Goal: Find specific page/section: Find specific page/section

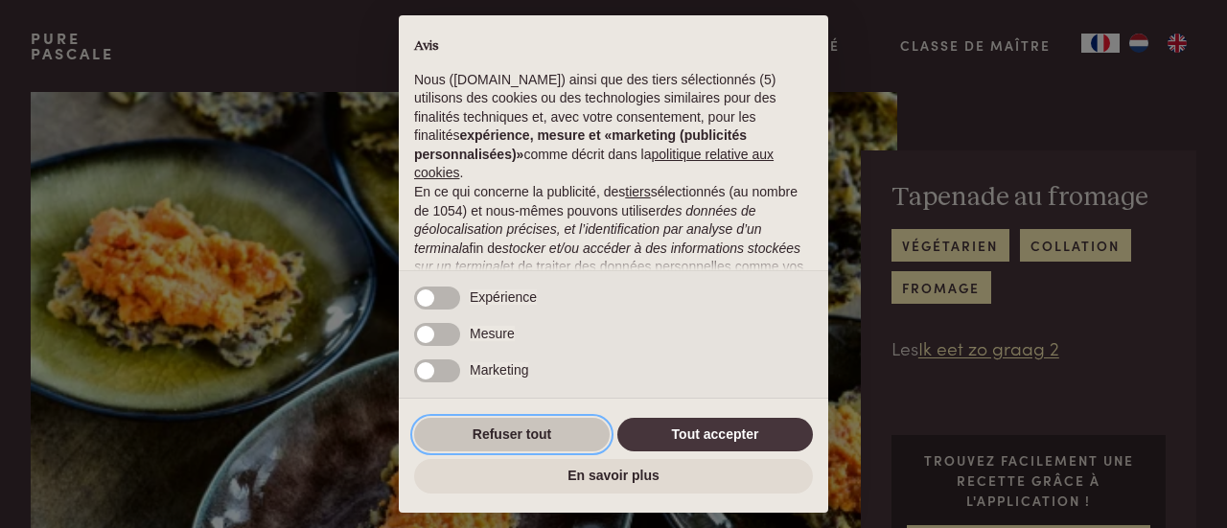
click at [566, 445] on button "Refuser tout" at bounding box center [512, 435] width 196 height 35
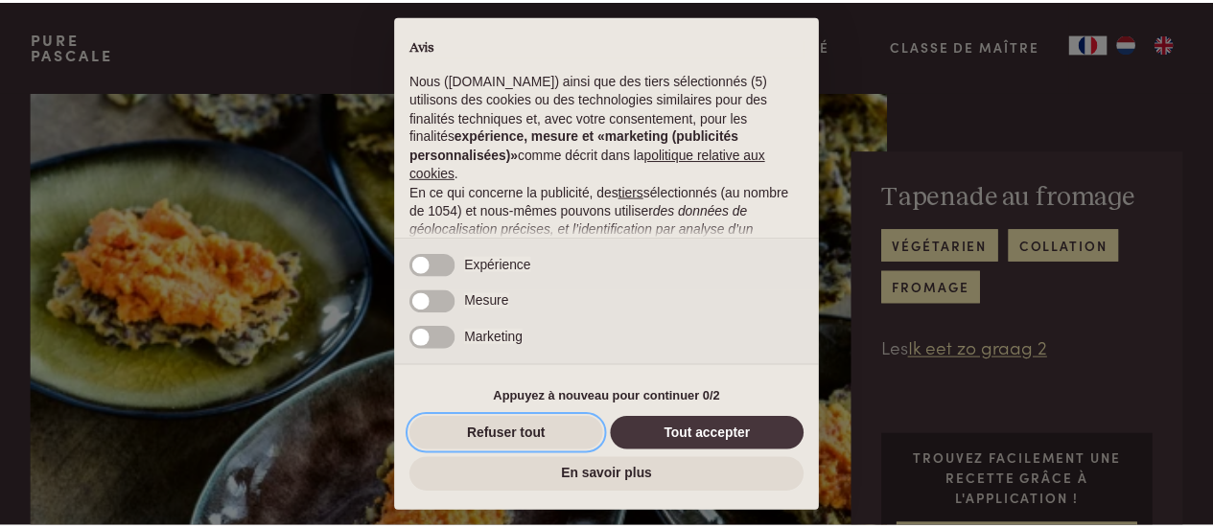
scroll to position [261, 0]
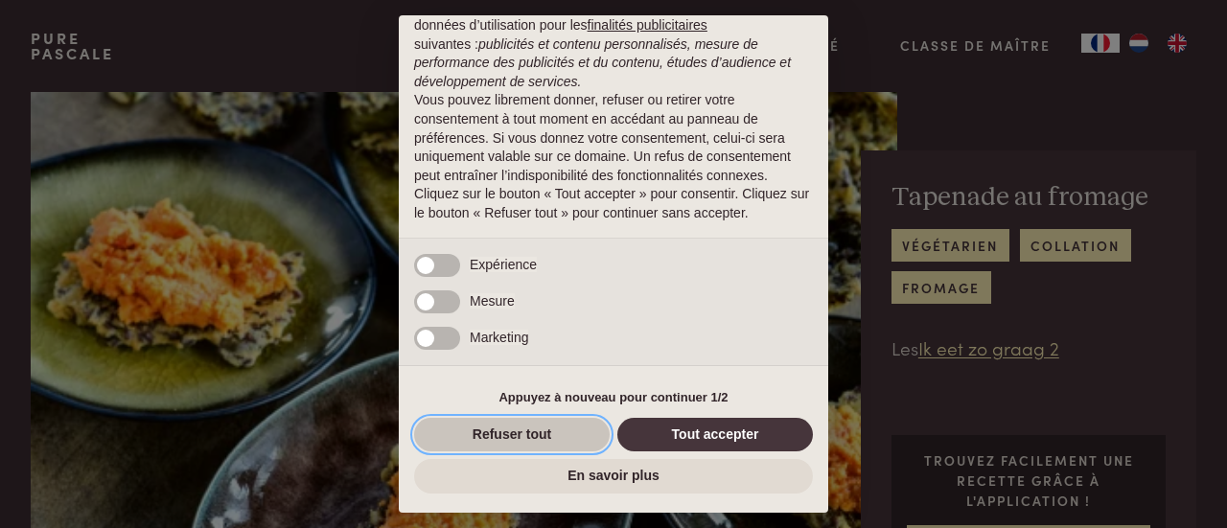
click at [552, 449] on button "Refuser tout" at bounding box center [512, 435] width 196 height 35
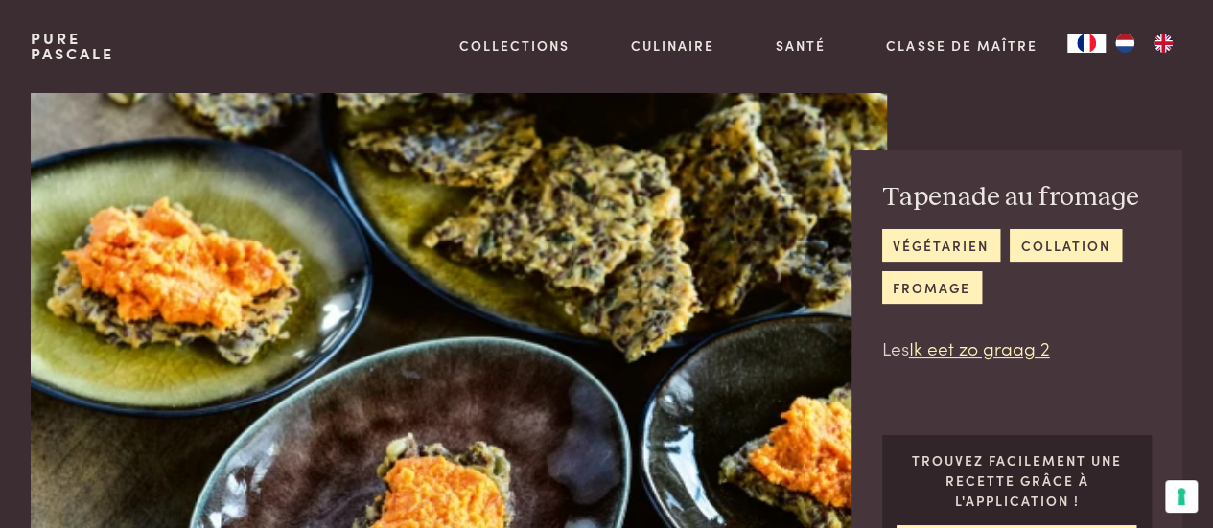
click at [1127, 41] on img "NL" at bounding box center [1124, 43] width 23 height 19
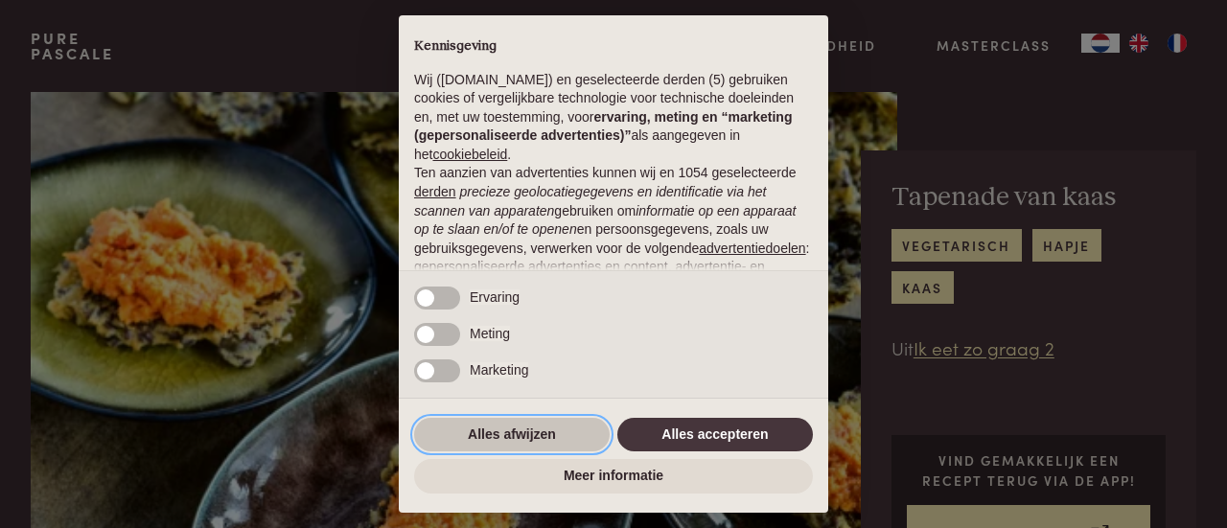
click at [584, 431] on button "Alles afwijzen" at bounding box center [512, 435] width 196 height 35
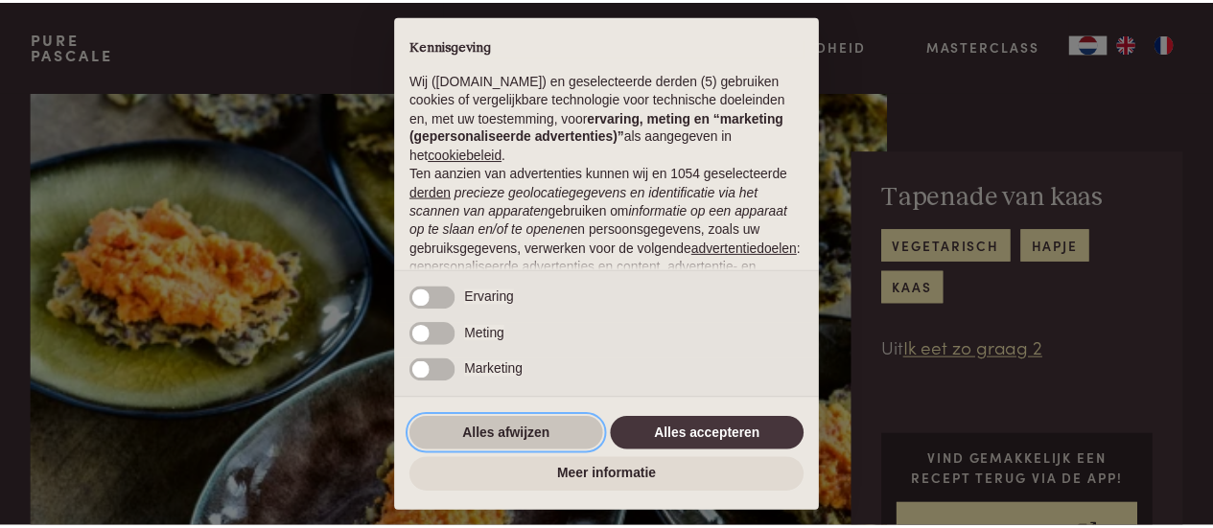
scroll to position [242, 0]
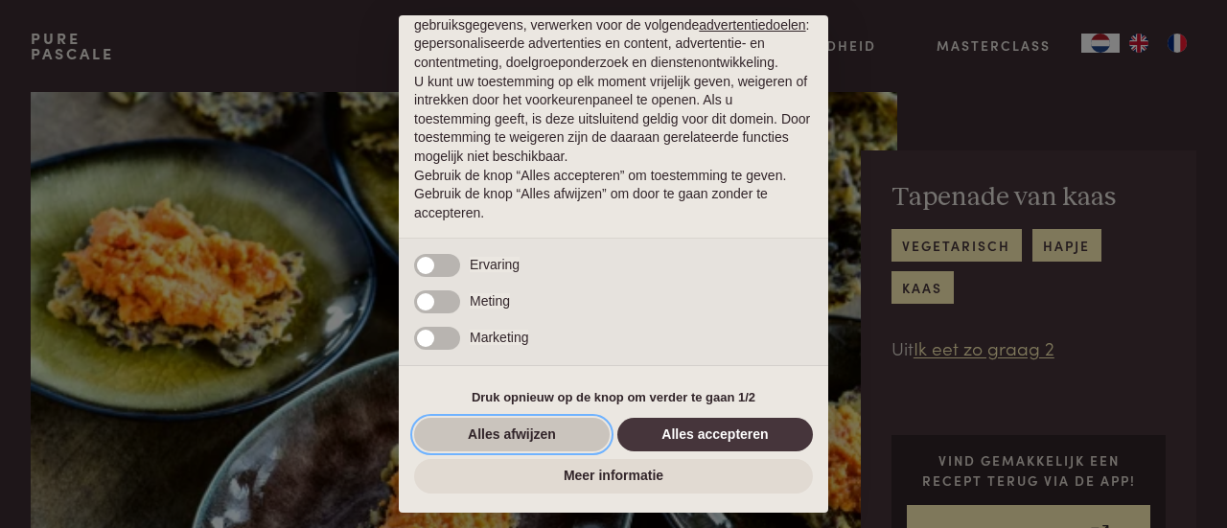
click at [516, 448] on button "Alles afwijzen" at bounding box center [512, 435] width 196 height 35
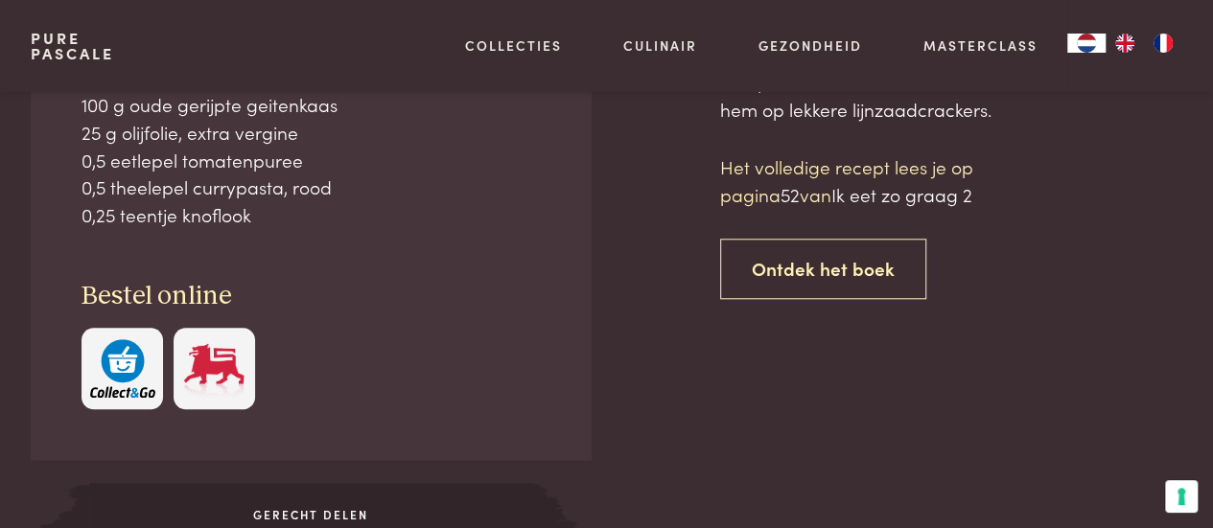
scroll to position [782, 0]
